Goal: Go to known website: Go to known website

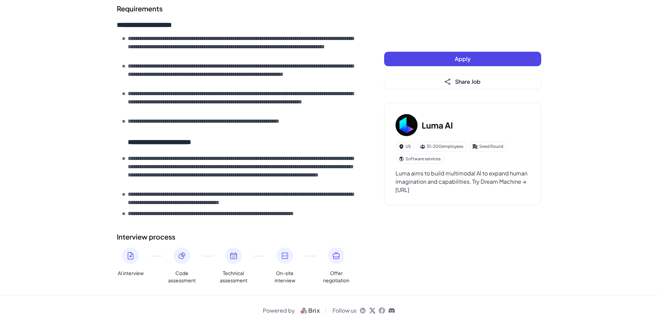
scroll to position [379, 0]
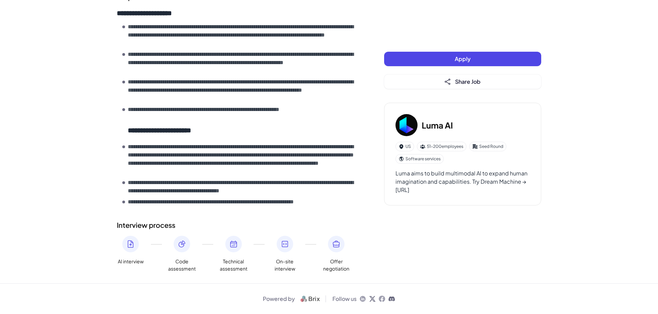
click at [278, 302] on span "Powered by" at bounding box center [279, 299] width 32 height 8
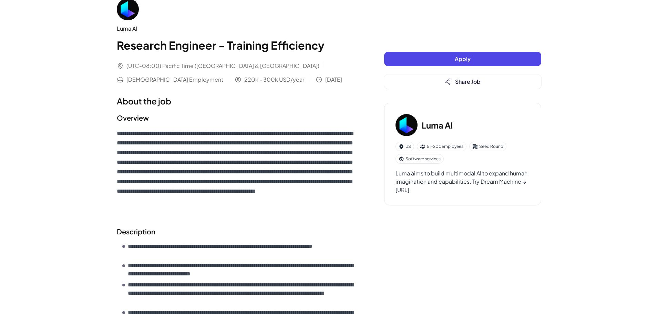
scroll to position [0, 0]
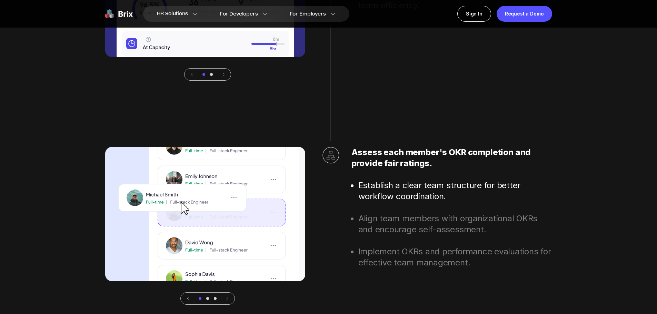
scroll to position [2481, 0]
